Goal: Navigation & Orientation: Find specific page/section

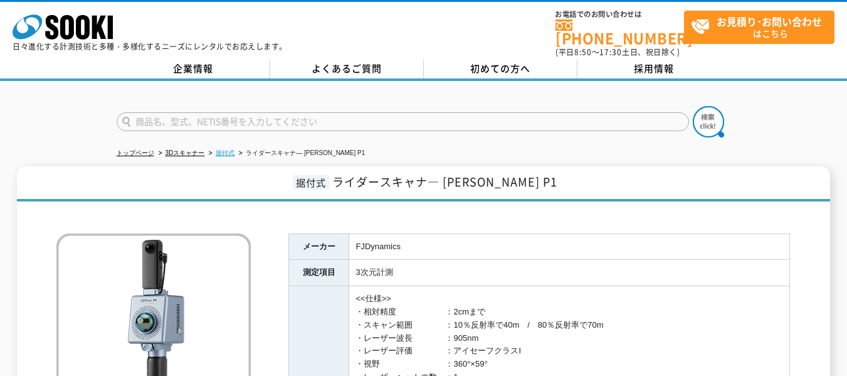
click at [233, 149] on link "据付式" at bounding box center [225, 152] width 19 height 7
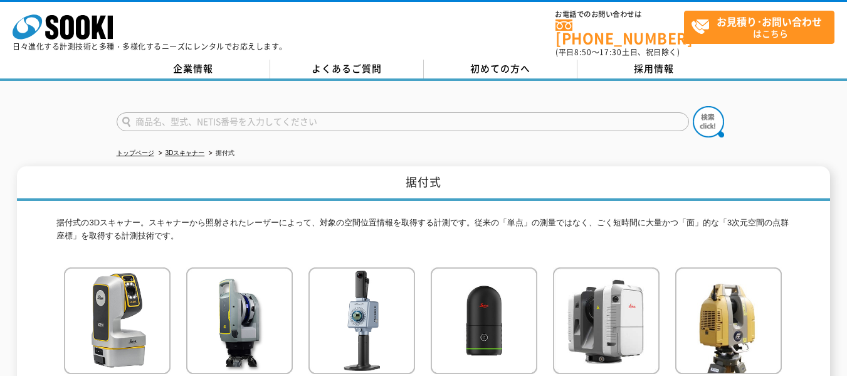
click at [193, 149] on link "3Dスキャナー" at bounding box center [185, 152] width 39 height 7
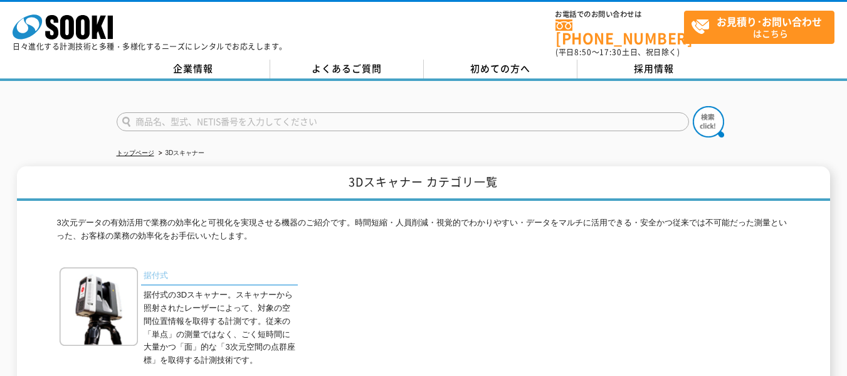
click at [160, 268] on link "据付式" at bounding box center [219, 276] width 157 height 18
